Goal: Find specific page/section: Find specific page/section

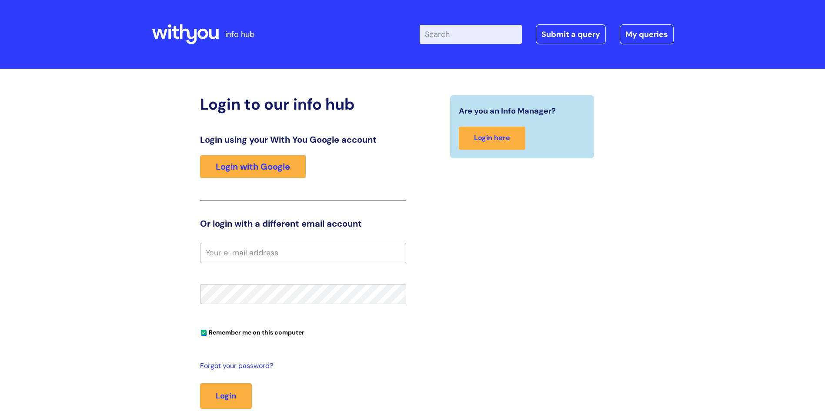
click at [253, 161] on link "Login with Google" at bounding box center [253, 166] width 106 height 23
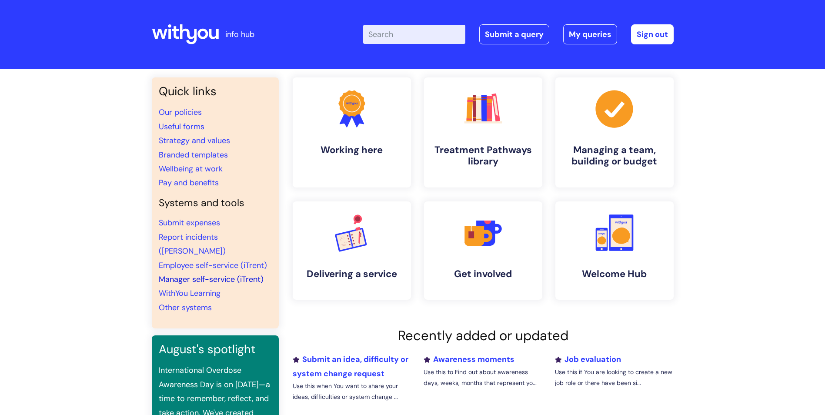
click at [219, 274] on link "Manager self-service (iTrent)" at bounding box center [211, 279] width 105 height 10
